Goal: Answer question/provide support: Ask a question

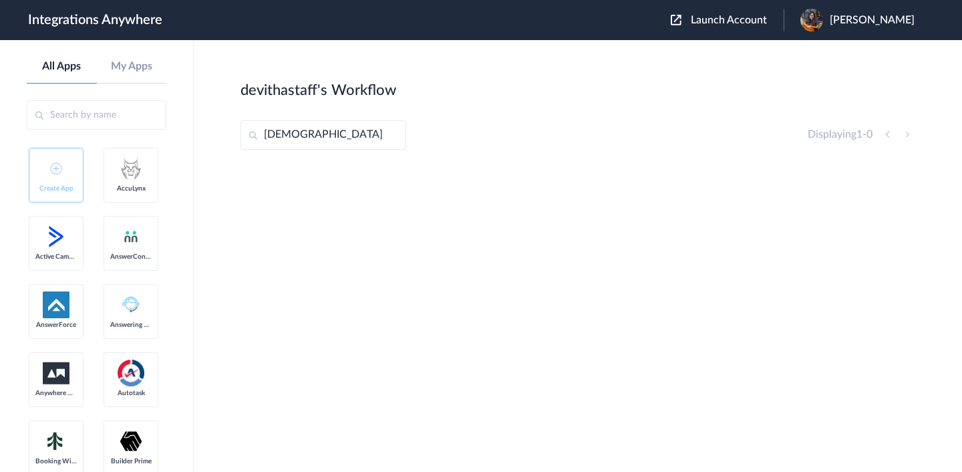
click at [682, 19] on img at bounding box center [676, 20] width 11 height 11
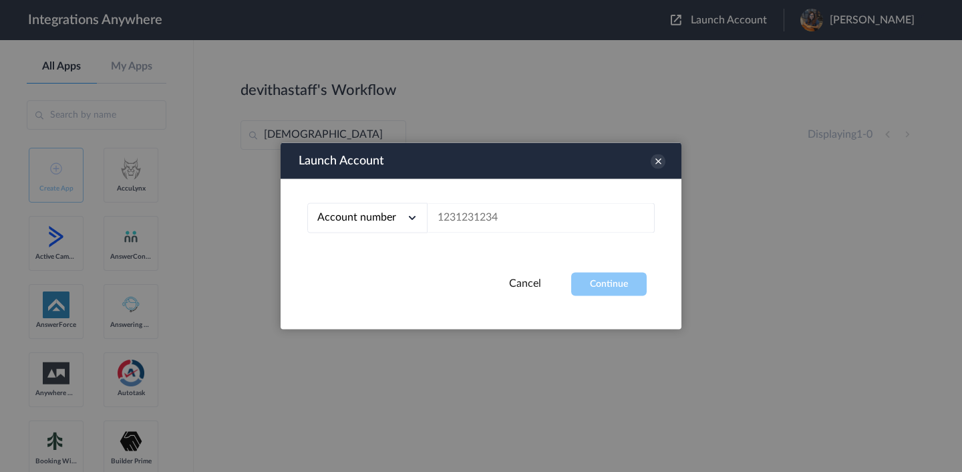
click at [408, 219] on icon at bounding box center [412, 217] width 13 height 13
click at [381, 269] on li "Email address" at bounding box center [367, 273] width 120 height 25
click at [467, 220] on input "text" at bounding box center [541, 218] width 227 height 30
click at [448, 223] on input "text" at bounding box center [541, 218] width 227 height 30
click at [452, 217] on input "text" at bounding box center [541, 218] width 227 height 30
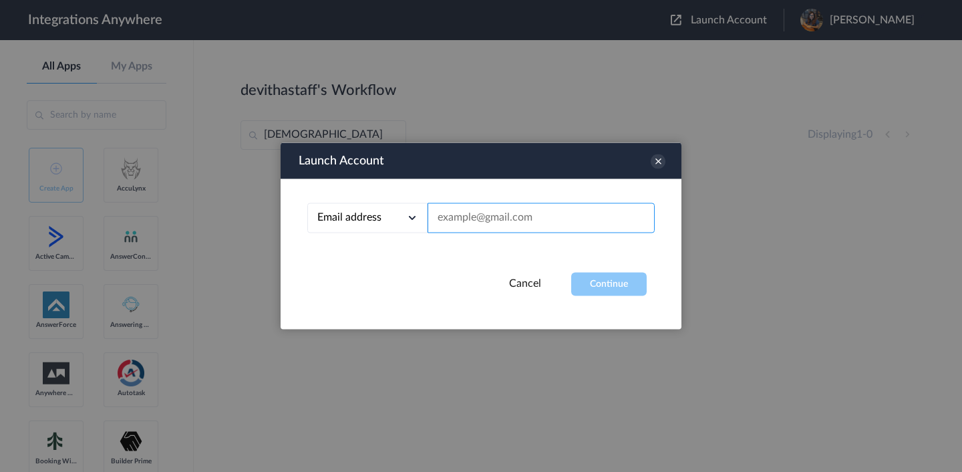
paste input "[EMAIL_ADDRESS][DOMAIN_NAME]"
type input "[EMAIL_ADDRESS][DOMAIN_NAME]"
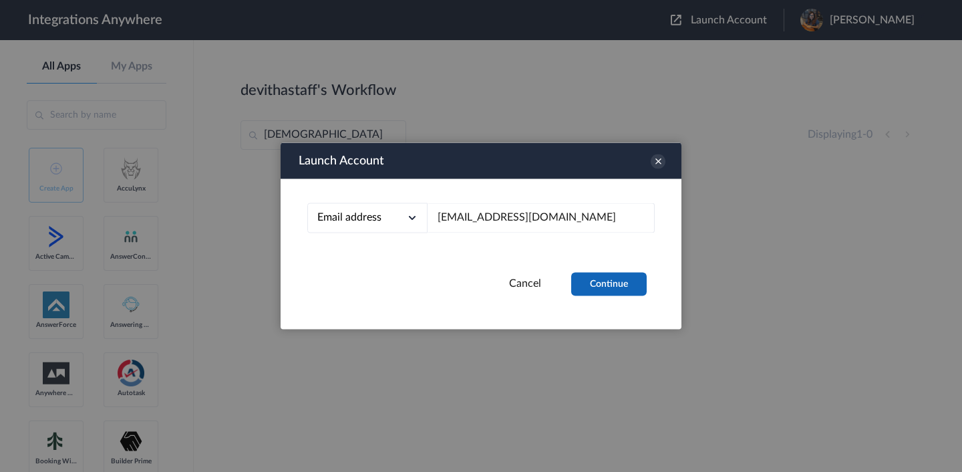
click at [600, 287] on button "Continue" at bounding box center [609, 284] width 76 height 23
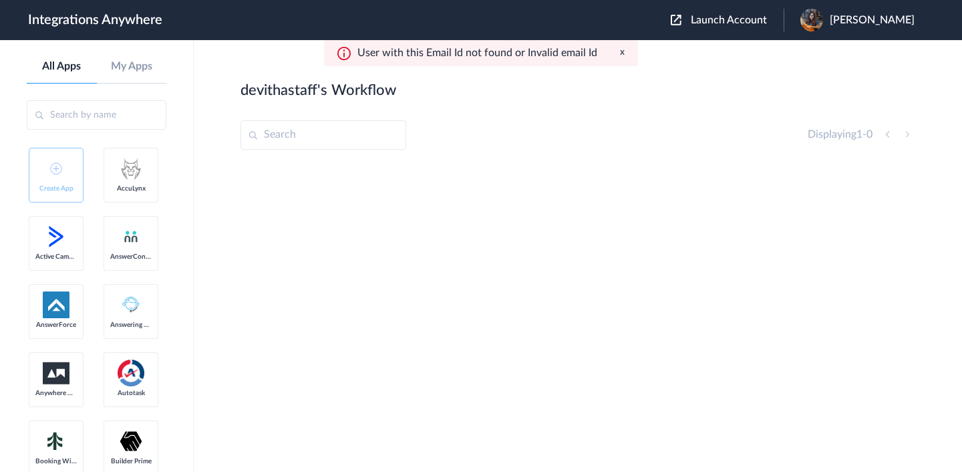
click at [624, 52] on div "User with this Email Id not found or Invalid email Id x" at bounding box center [481, 53] width 314 height 26
click at [620, 51] on button "x" at bounding box center [622, 52] width 5 height 11
click at [682, 22] on img at bounding box center [676, 20] width 11 height 11
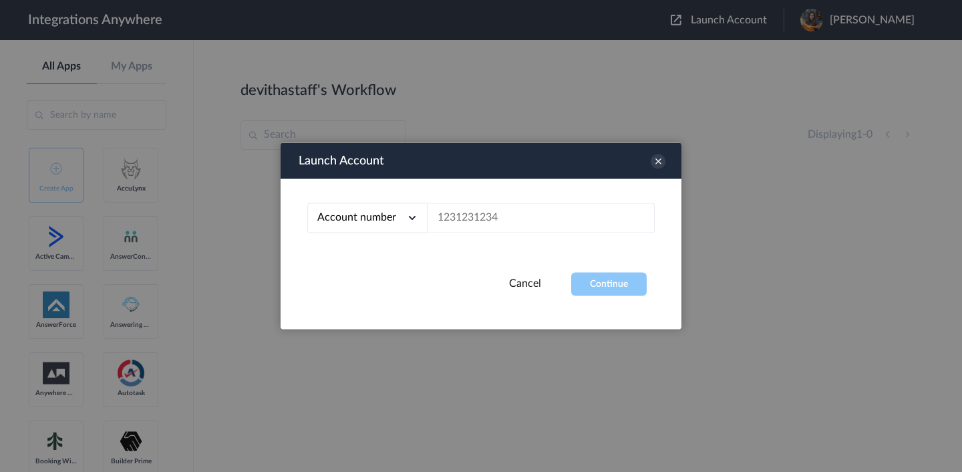
click at [419, 216] on div "Account number" at bounding box center [367, 218] width 120 height 30
click at [379, 273] on li "Email address" at bounding box center [367, 273] width 120 height 25
click at [470, 229] on input "text" at bounding box center [541, 218] width 227 height 30
paste input "[EMAIL_ADDRESS][DOMAIN_NAME]"
click at [581, 282] on button "Continue" at bounding box center [609, 284] width 76 height 23
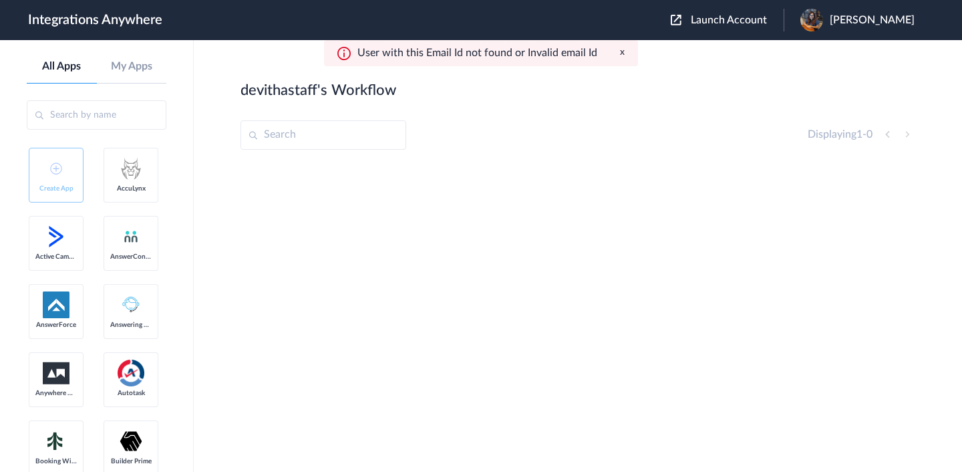
click at [682, 22] on img at bounding box center [676, 20] width 11 height 11
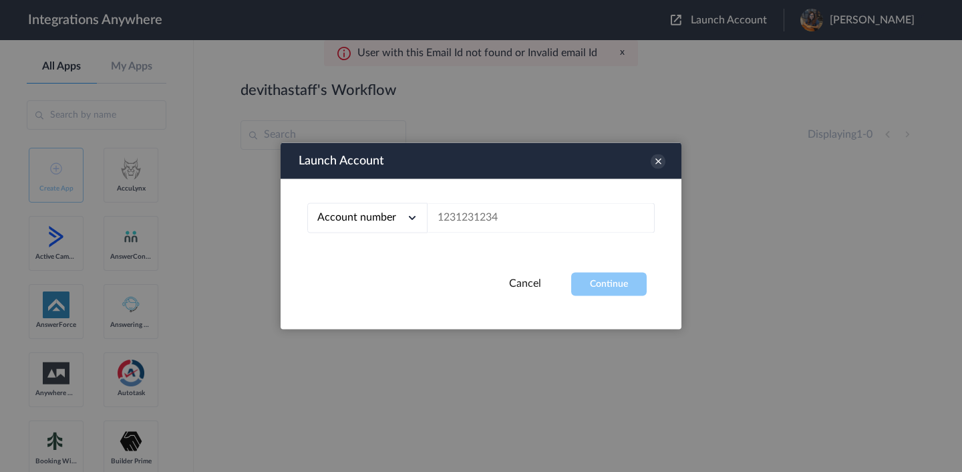
click at [411, 219] on icon at bounding box center [412, 217] width 13 height 13
click at [390, 267] on li "Email address" at bounding box center [367, 273] width 120 height 25
click at [479, 215] on input "text" at bounding box center [541, 218] width 227 height 30
paste input "[EMAIL_ADDRESS][DOMAIN_NAME]"
type input "[EMAIL_ADDRESS][DOMAIN_NAME]"
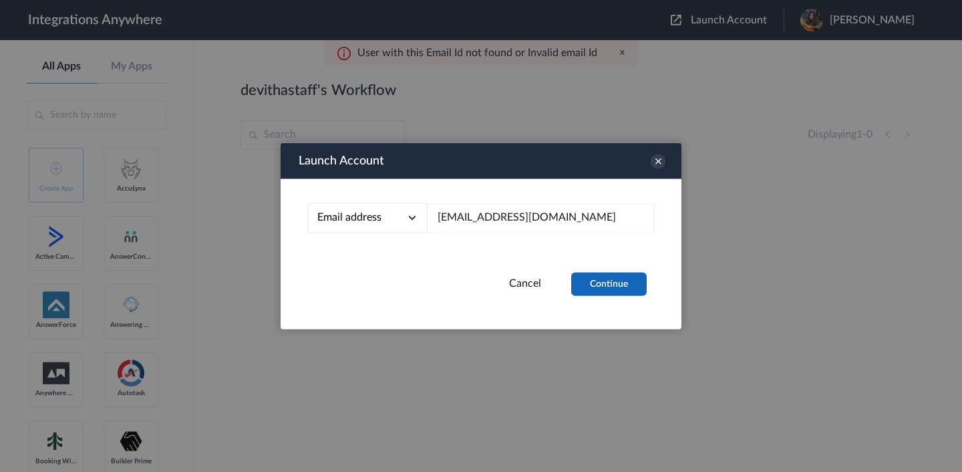
click at [600, 287] on button "Continue" at bounding box center [609, 284] width 76 height 23
